Goal: Task Accomplishment & Management: Use online tool/utility

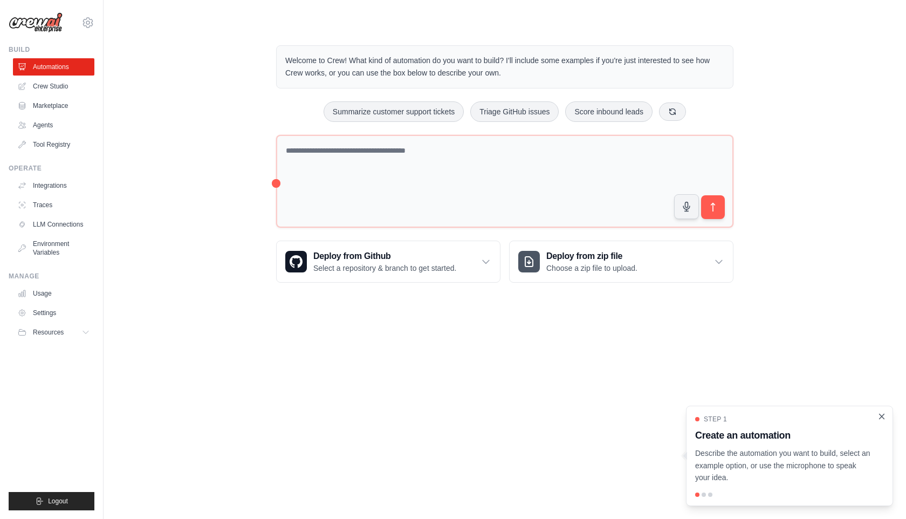
click at [882, 420] on icon "Close walkthrough" at bounding box center [882, 417] width 10 height 10
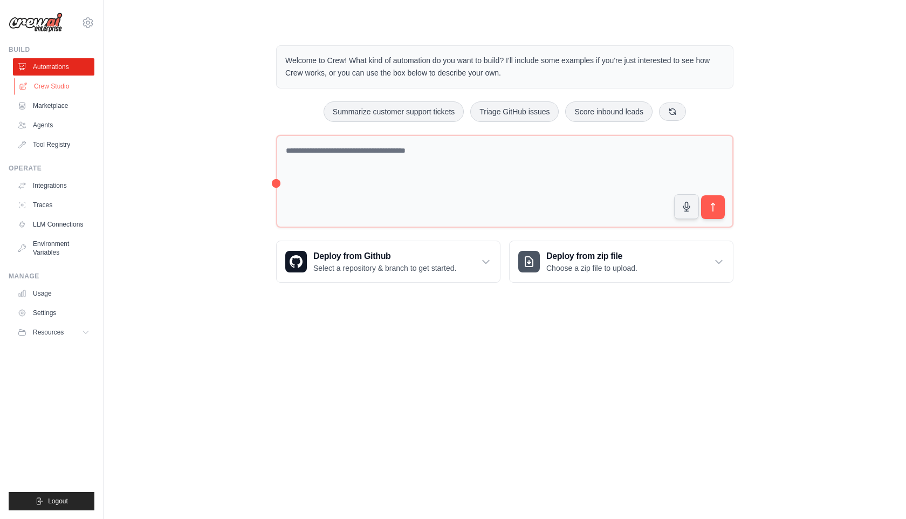
click at [57, 83] on link "Crew Studio" at bounding box center [54, 86] width 81 height 17
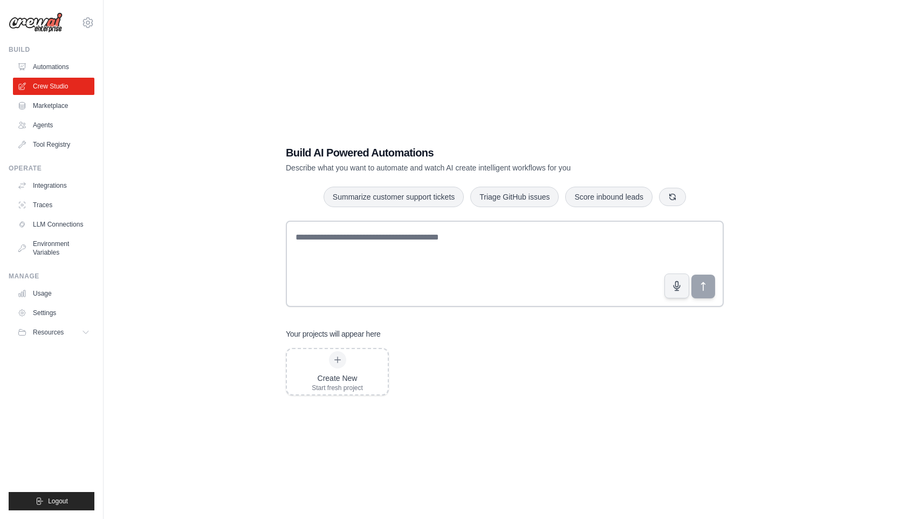
click at [62, 190] on link "Integrations" at bounding box center [53, 185] width 81 height 17
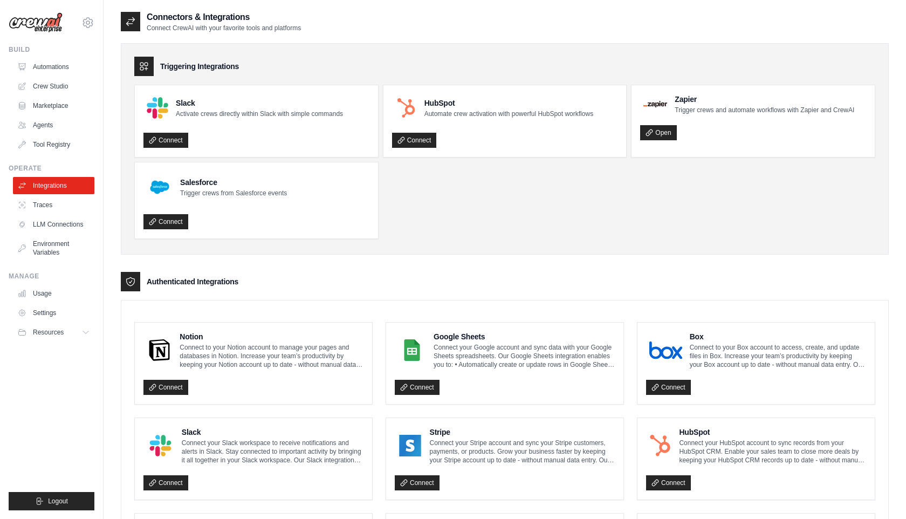
click at [67, 215] on ul "Integrations Traces LLM Connections Environment Variables" at bounding box center [53, 219] width 81 height 84
click at [68, 229] on link "LLM Connections" at bounding box center [54, 224] width 81 height 17
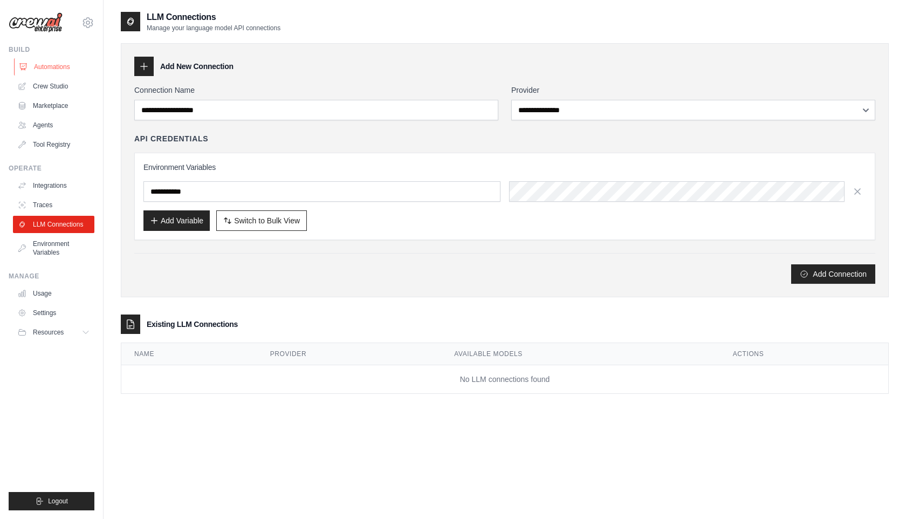
click at [38, 64] on link "Automations" at bounding box center [54, 66] width 81 height 17
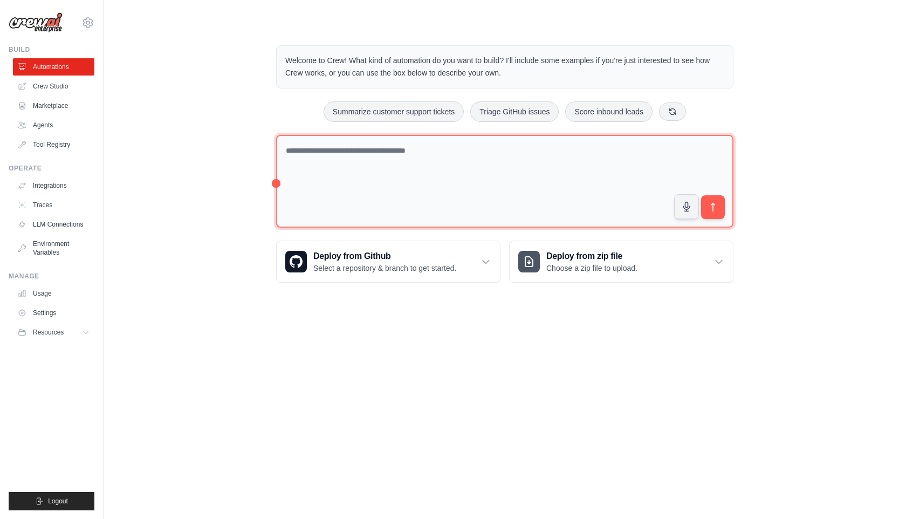
click at [436, 148] on textarea at bounding box center [505, 181] width 458 height 93
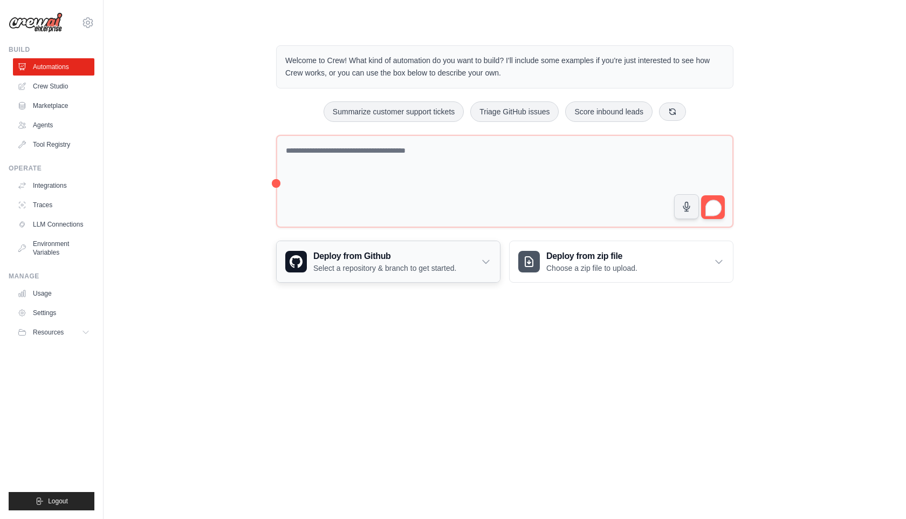
click at [430, 256] on h3 "Deploy from Github" at bounding box center [384, 256] width 143 height 13
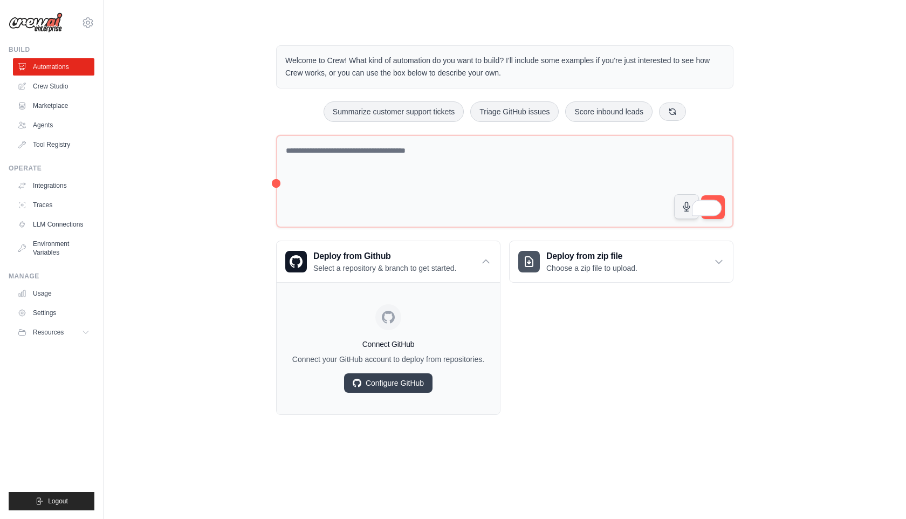
click at [595, 351] on div "Deploy from zip file Choose a zip file to upload. Upload a ZIP file containing …" at bounding box center [621, 328] width 224 height 174
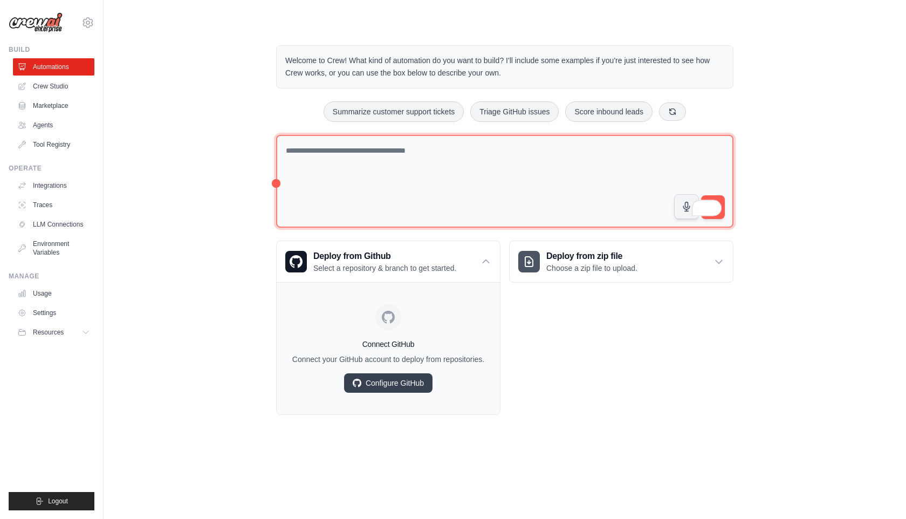
click at [541, 185] on textarea "To enrich screen reader interactions, please activate Accessibility in Grammarl…" at bounding box center [505, 181] width 458 height 93
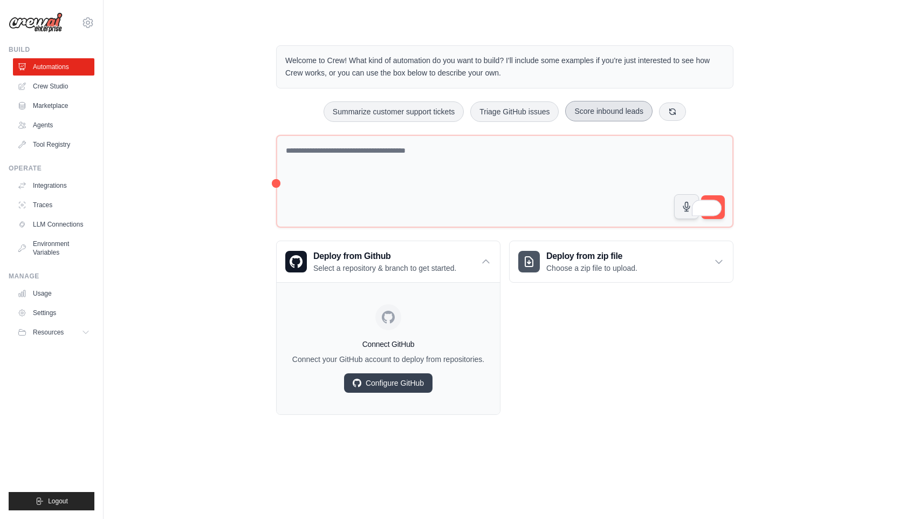
click at [611, 113] on button "Score inbound leads" at bounding box center [608, 111] width 87 height 21
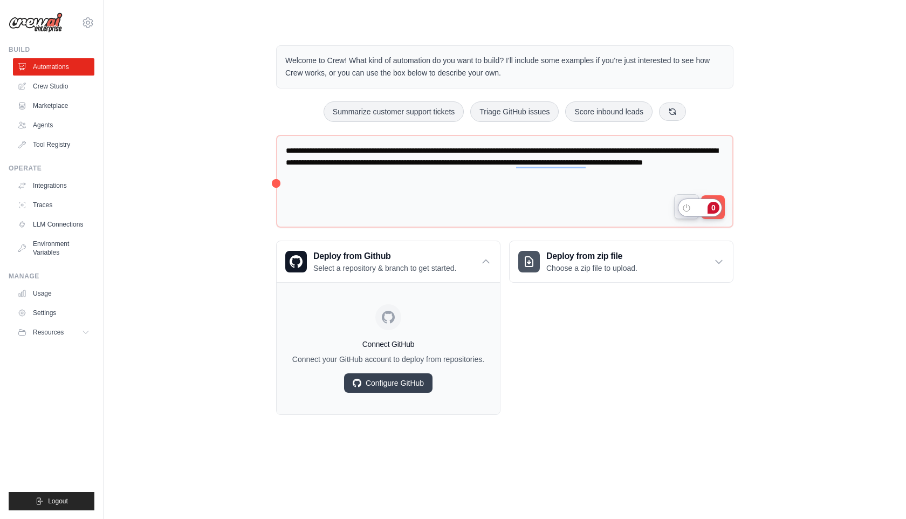
click at [717, 196] on span at bounding box center [714, 206] width 15 height 20
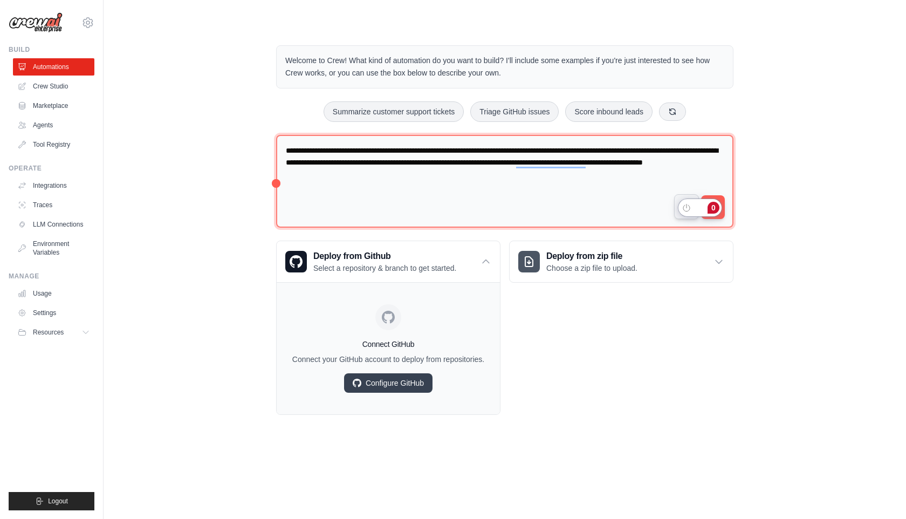
click at [708, 226] on textarea "**********" at bounding box center [505, 181] width 458 height 93
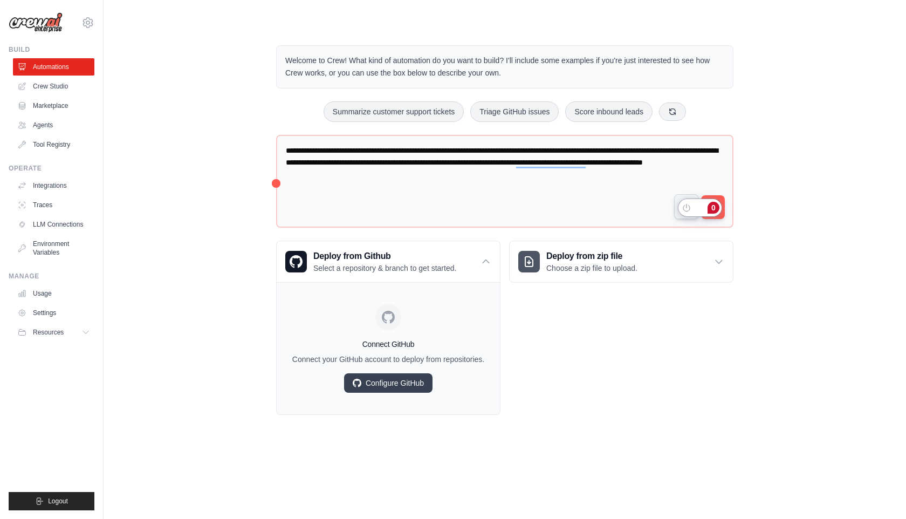
click at [711, 197] on span at bounding box center [714, 205] width 15 height 19
click at [717, 199] on div "0" at bounding box center [701, 208] width 44 height 18
click at [497, 105] on button "Triage GitHub issues" at bounding box center [515, 111] width 88 height 21
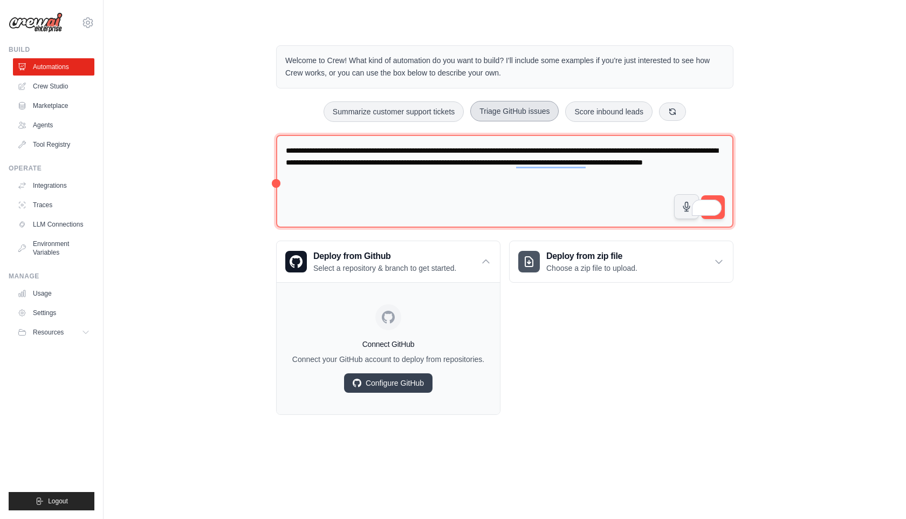
type textarea "**********"
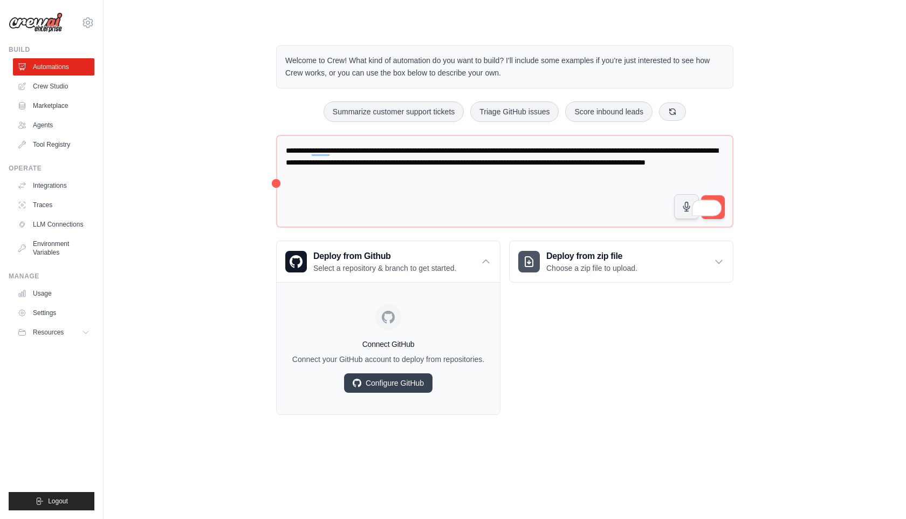
click at [717, 196] on span at bounding box center [714, 206] width 15 height 20
drag, startPoint x: 716, startPoint y: 209, endPoint x: 733, endPoint y: 194, distance: 22.6
click at [715, 198] on button "submit" at bounding box center [713, 207] width 25 height 25
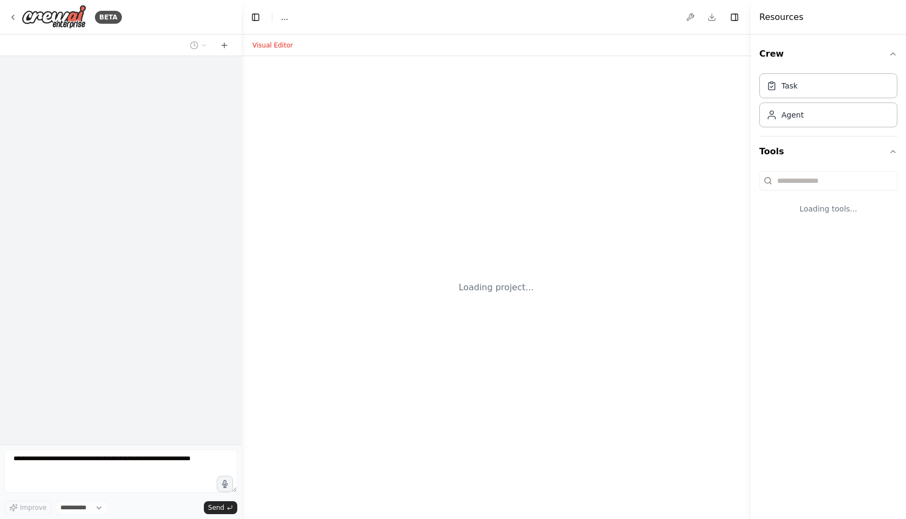
select select "****"
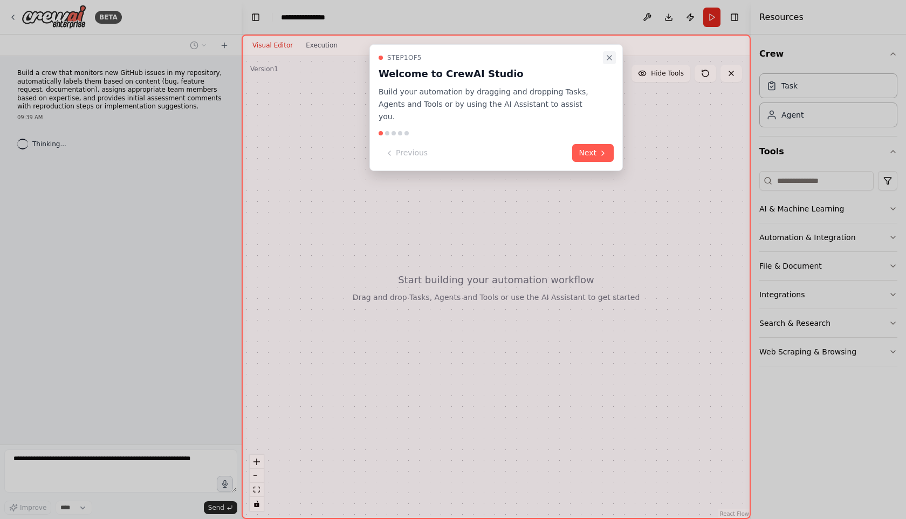
click at [606, 58] on icon "Close walkthrough" at bounding box center [609, 57] width 9 height 9
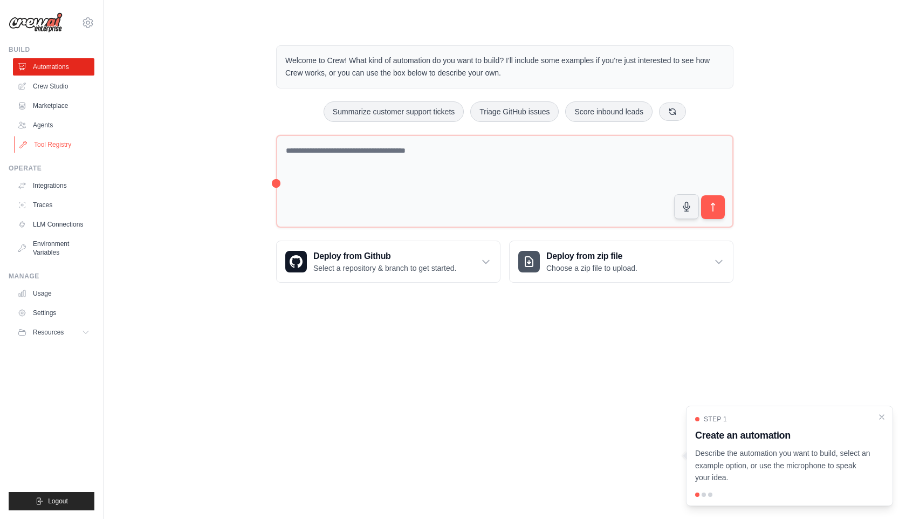
click at [52, 145] on link "Tool Registry" at bounding box center [54, 144] width 81 height 17
